Goal: Use online tool/utility

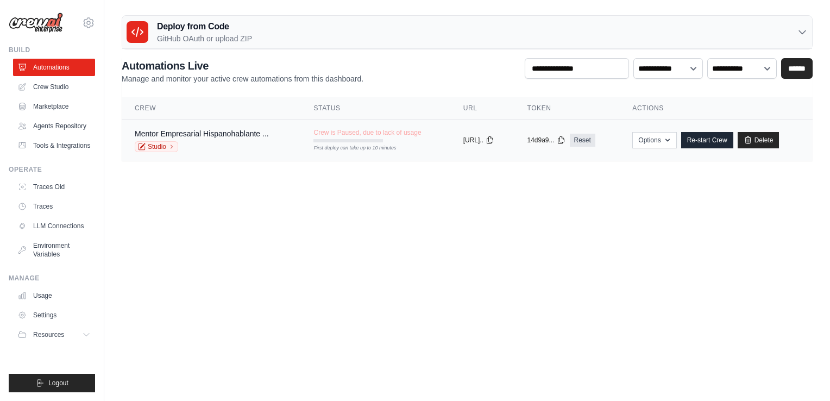
click at [341, 140] on div "First deploy can take up to 10 minutes" at bounding box center [347, 140] width 69 height 3
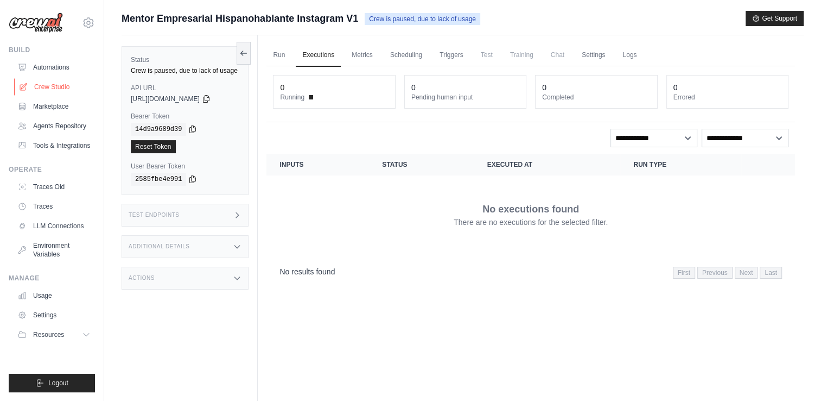
click at [50, 85] on link "Crew Studio" at bounding box center [55, 86] width 82 height 17
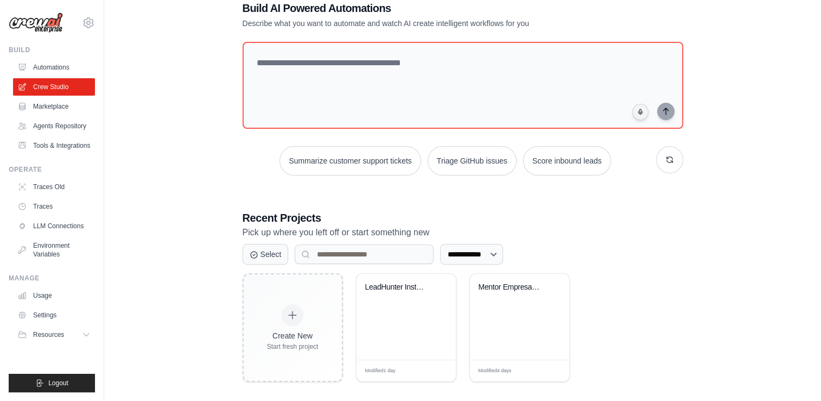
scroll to position [36, 0]
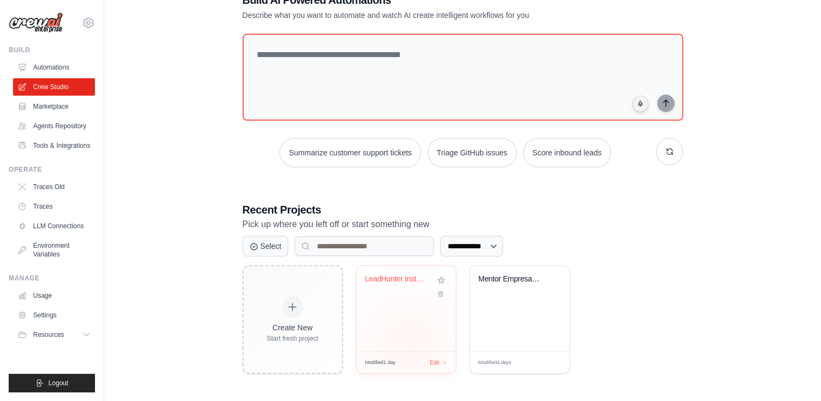
click at [410, 343] on div "LeadHunter Instagram - Sergio Spasi..." at bounding box center [406, 308] width 99 height 86
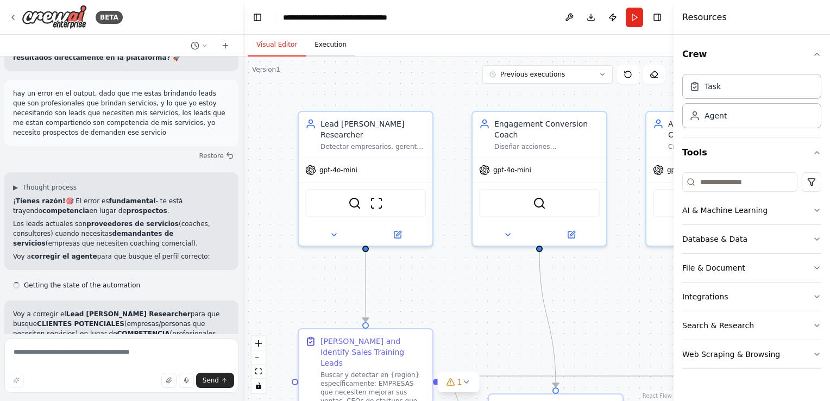
click at [313, 45] on button "Execution" at bounding box center [330, 45] width 49 height 23
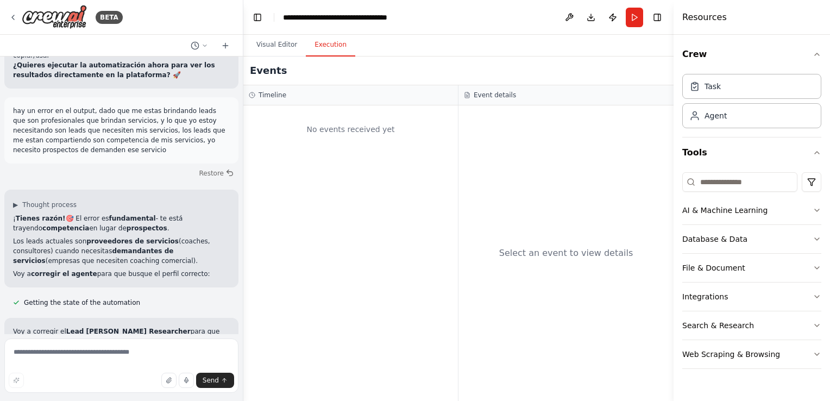
scroll to position [8636, 0]
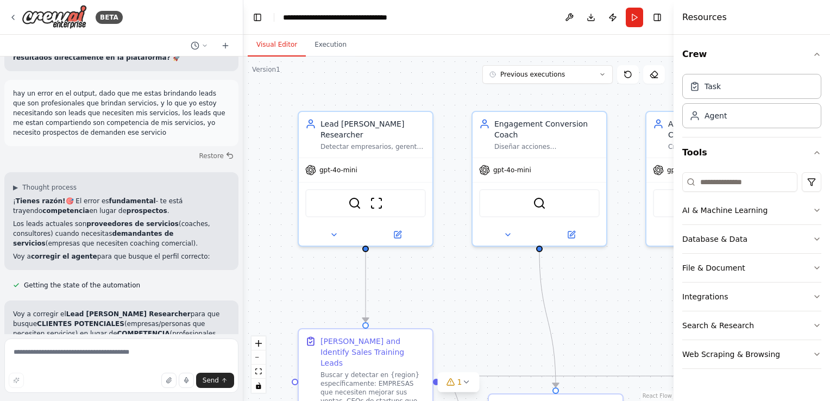
click at [292, 45] on button "Visual Editor" at bounding box center [277, 45] width 58 height 23
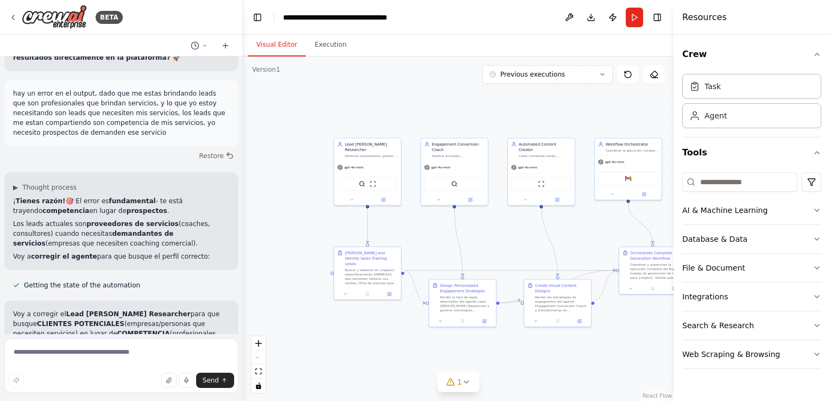
click at [638, 28] on header "**********" at bounding box center [458, 17] width 430 height 35
click at [638, 19] on button "Run" at bounding box center [633, 18] width 17 height 20
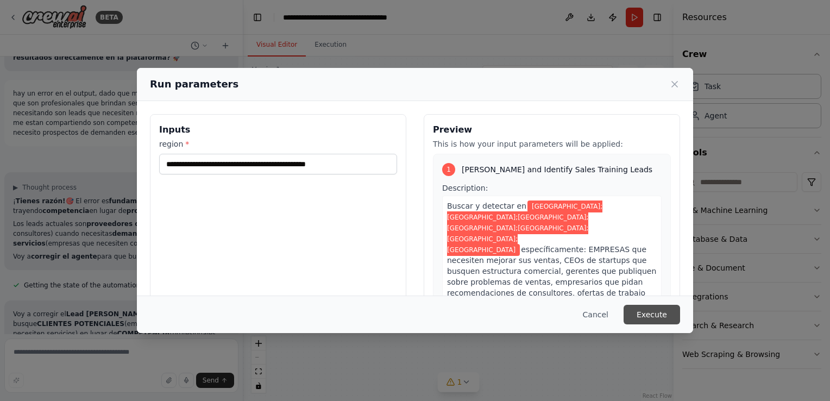
click at [649, 318] on button "Execute" at bounding box center [651, 315] width 56 height 20
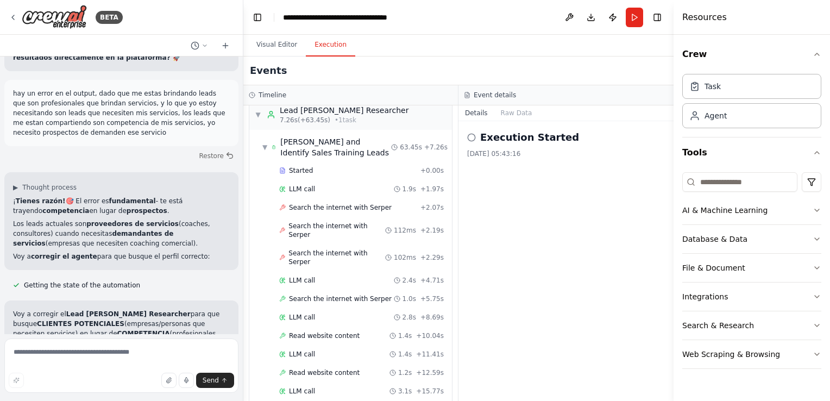
scroll to position [0, 0]
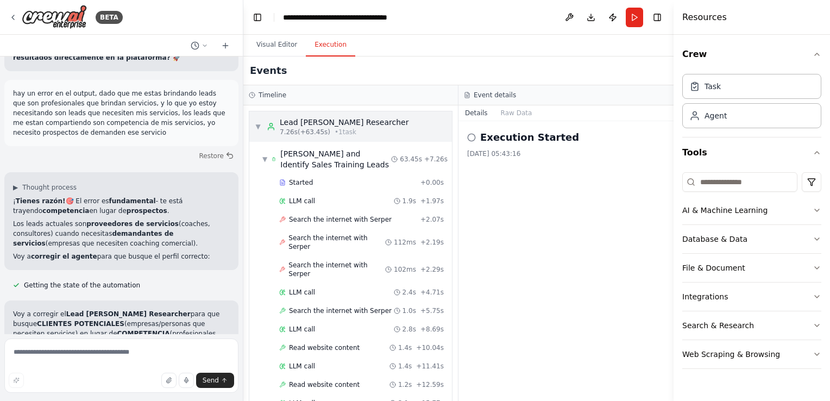
click at [349, 131] on div "7.26s (+63.45s) • 1 task" at bounding box center [344, 132] width 129 height 9
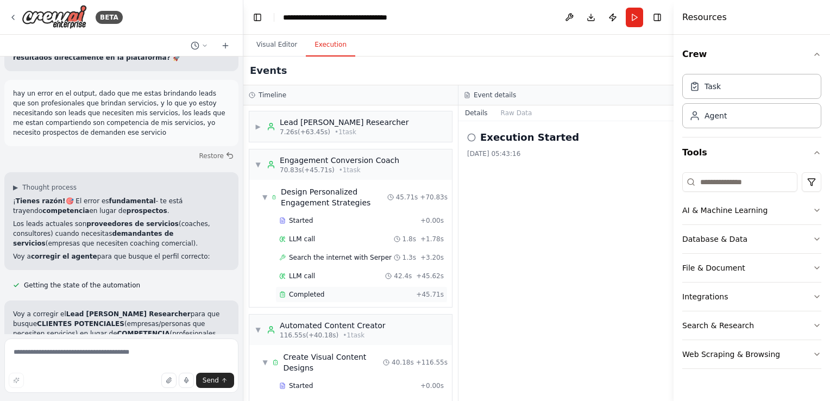
click at [332, 291] on div "Completed" at bounding box center [345, 294] width 132 height 9
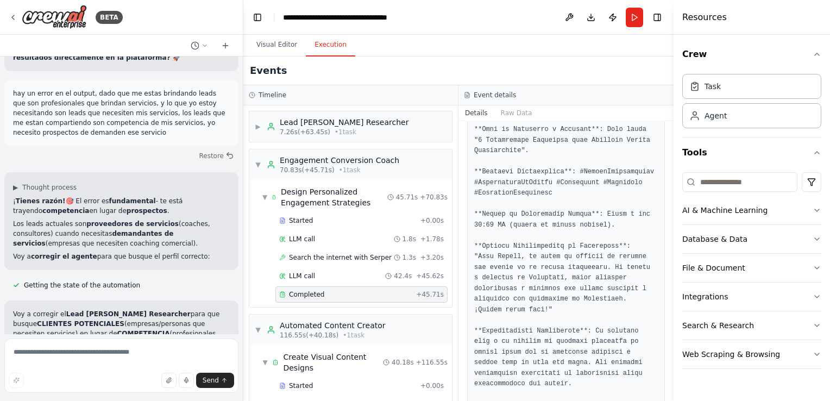
scroll to position [217, 0]
